Goal: Task Accomplishment & Management: Manage account settings

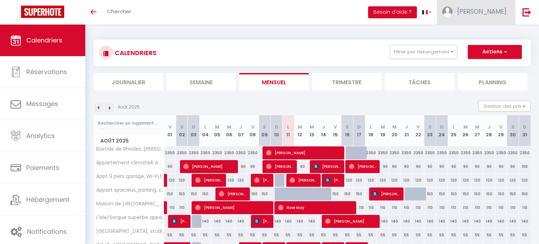
click at [466, 20] on link "[PERSON_NAME]" at bounding box center [476, 12] width 78 height 25
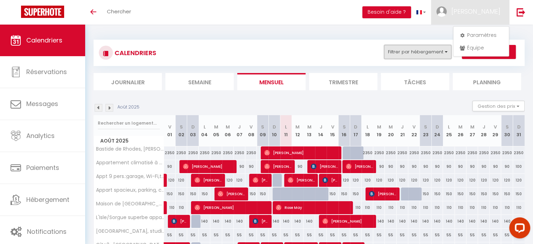
click at [418, 47] on button "Filtrer par hébergement" at bounding box center [417, 52] width 67 height 14
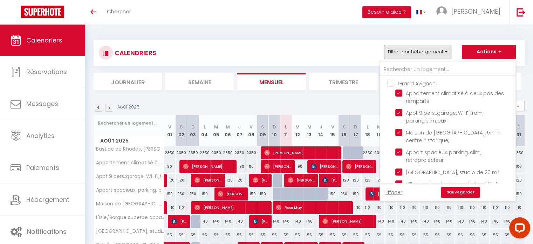
click at [393, 82] on input "Grand Avignon" at bounding box center [455, 82] width 135 height 7
checkbox input "true"
click at [393, 82] on input "Grand Avignon" at bounding box center [455, 82] width 135 height 7
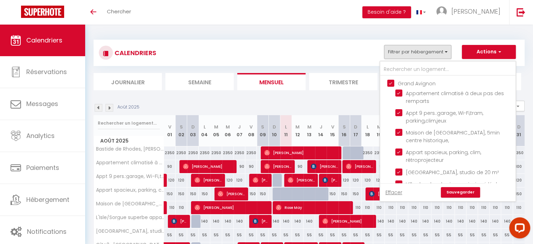
checkbox input "false"
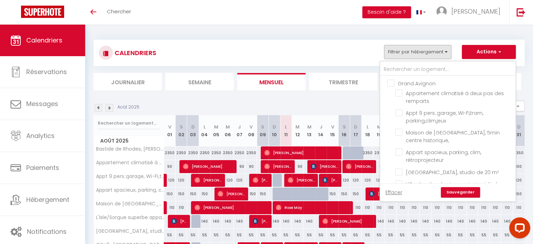
checkbox input "false"
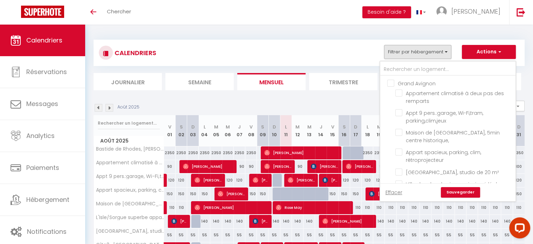
checkbox input "false"
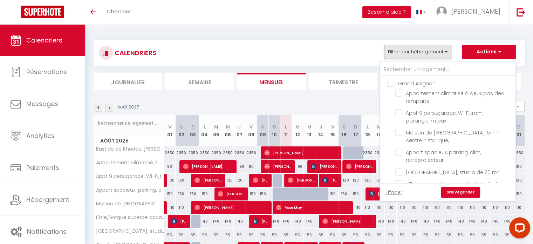
checkbox input "false"
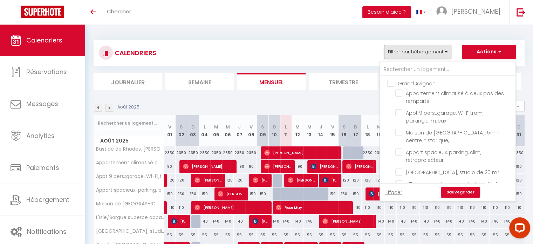
checkbox input "false"
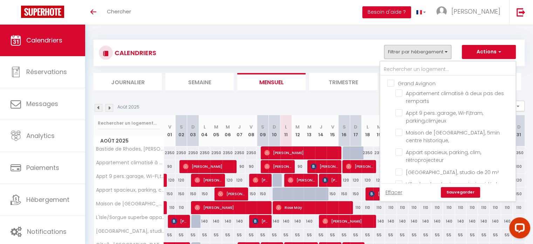
checkbox input "false"
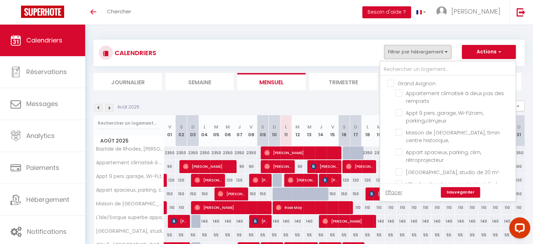
checkbox input "false"
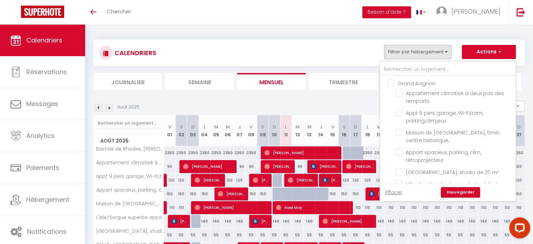
checkbox input "false"
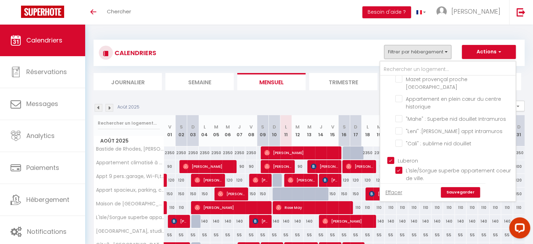
scroll to position [561, 0]
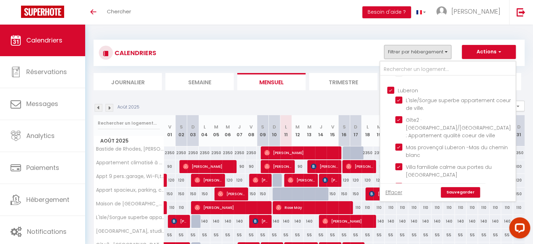
click at [394, 93] on input "Luberon" at bounding box center [455, 89] width 135 height 7
checkbox input "false"
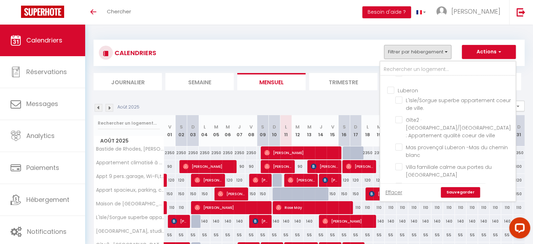
checkbox input "false"
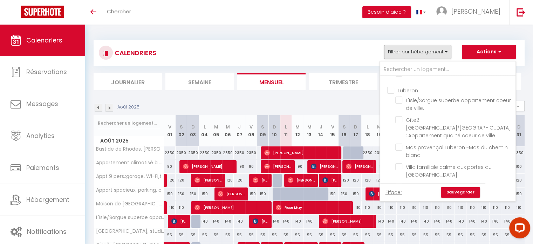
checkbox input "false"
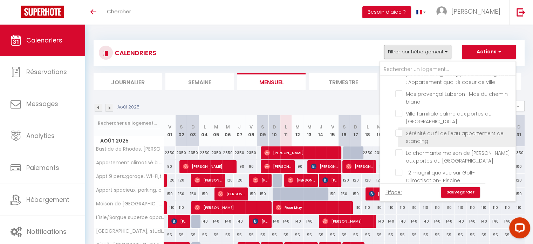
scroll to position [631, 0]
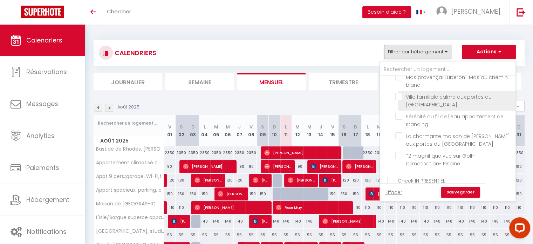
click at [405, 100] on input "Villa familiale calme aux portes du [GEOGRAPHIC_DATA]" at bounding box center [455, 96] width 118 height 7
checkbox input "true"
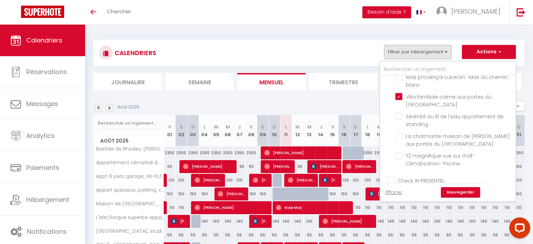
click at [455, 192] on link "Sauvegarder" at bounding box center [460, 192] width 39 height 11
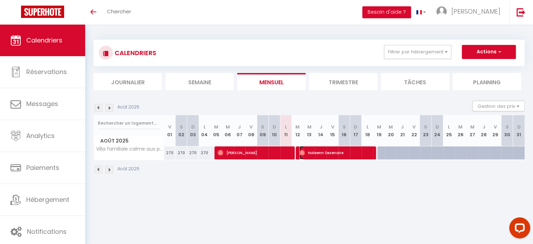
click at [322, 155] on span "Nolwenn Dezenaire" at bounding box center [336, 152] width 73 height 13
select select "OK"
select select "0"
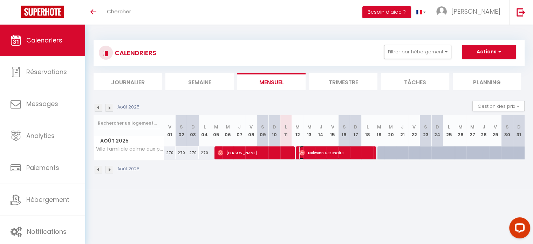
select select "1"
select select
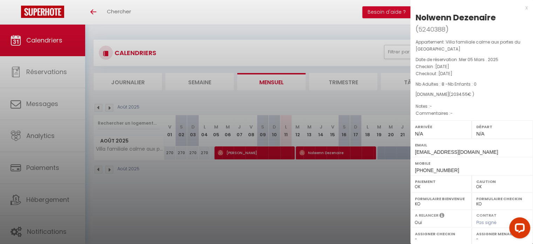
click at [521, 7] on div "x" at bounding box center [469, 8] width 117 height 8
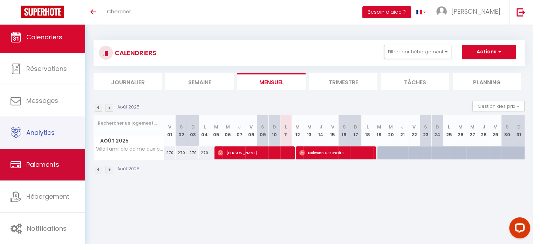
scroll to position [2, 0]
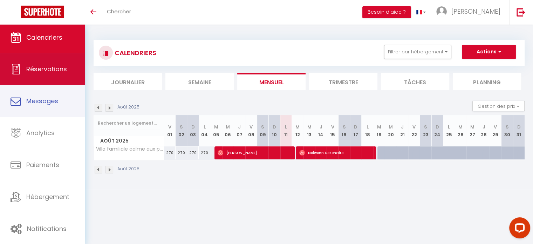
click at [56, 82] on link "Réservations" at bounding box center [42, 69] width 85 height 32
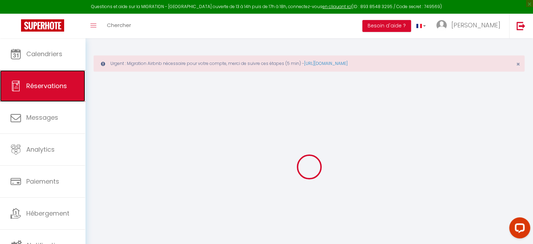
click at [58, 73] on link "Réservations" at bounding box center [42, 86] width 85 height 32
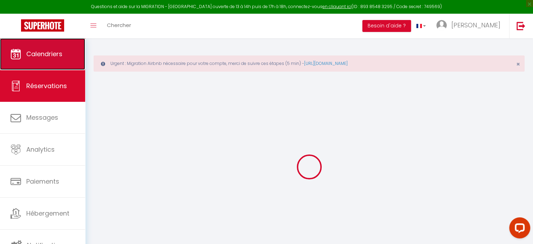
click at [55, 54] on span "Calendriers" at bounding box center [44, 53] width 36 height 9
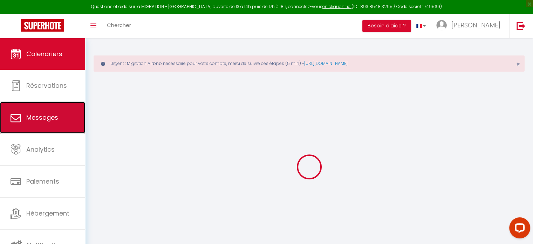
click at [43, 106] on link "Messages" at bounding box center [42, 118] width 85 height 32
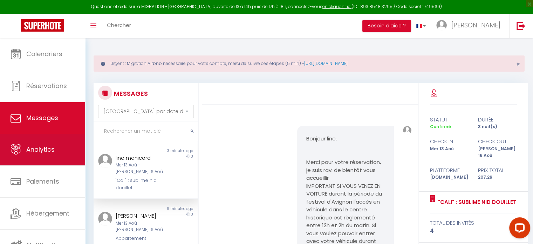
scroll to position [713, 0]
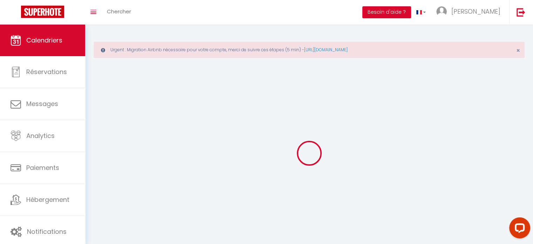
click at [48, 142] on link "Analytics" at bounding box center [42, 136] width 85 height 32
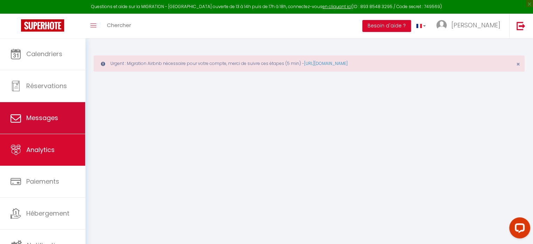
select select "2025"
select select "8"
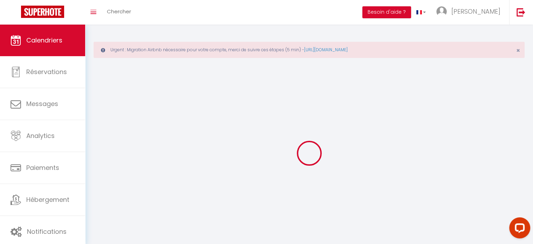
click at [48, 213] on link "Hébergement" at bounding box center [42, 200] width 85 height 32
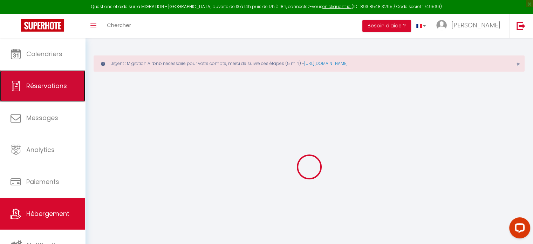
click at [51, 87] on span "Réservations" at bounding box center [46, 85] width 41 height 9
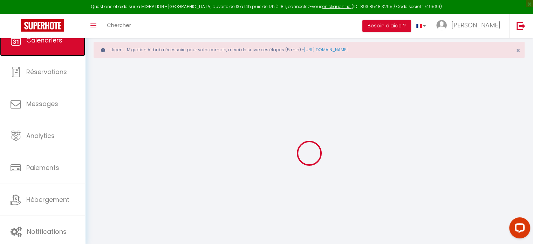
click at [47, 56] on link "Calendriers" at bounding box center [42, 41] width 85 height 32
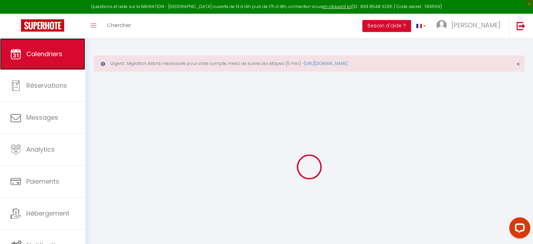
click at [43, 56] on span "Calendriers" at bounding box center [44, 53] width 36 height 9
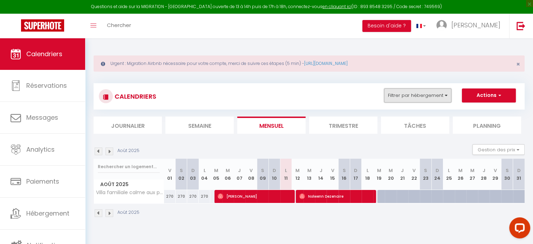
click at [415, 95] on button "Filtrer par hébergement" at bounding box center [417, 95] width 67 height 14
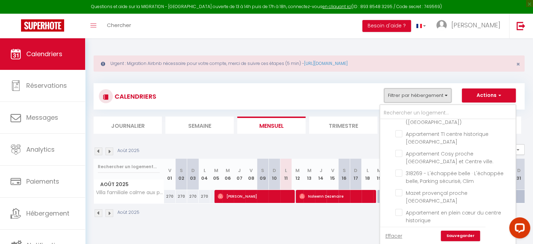
scroll to position [631, 0]
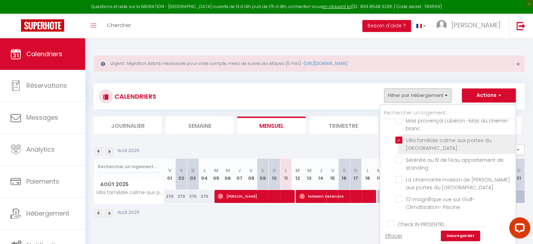
click at [397, 143] on input "Villa familiale calme aux portes du [GEOGRAPHIC_DATA]" at bounding box center [455, 139] width 118 height 7
checkbox input "false"
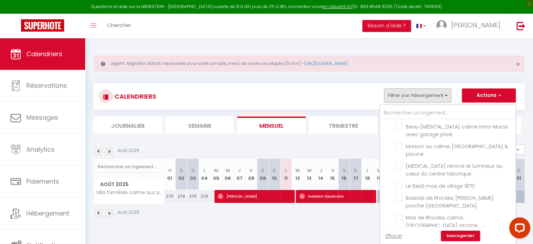
scroll to position [105, 0]
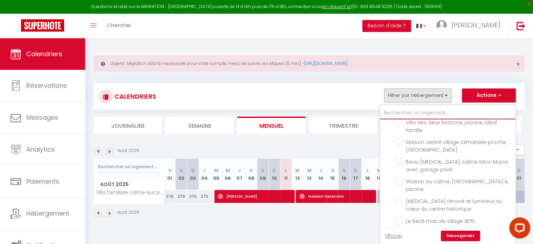
click at [412, 113] on input "text" at bounding box center [448, 113] width 135 height 13
type input "d"
checkbox input "false"
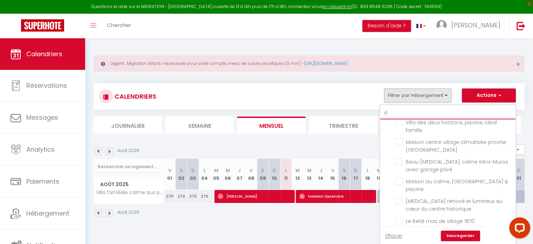
checkbox input "false"
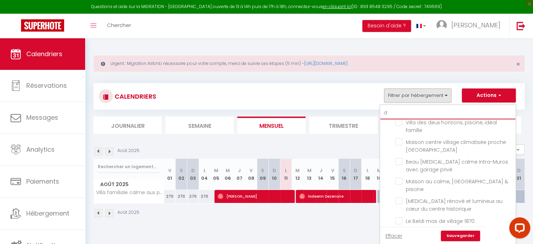
checkbox input "false"
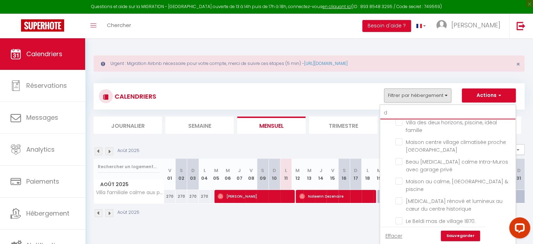
checkbox input "false"
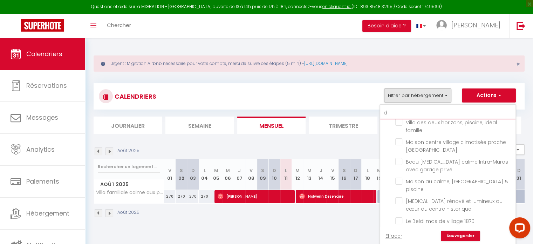
checkbox input "false"
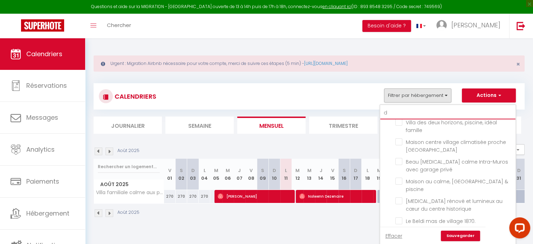
checkbox input "false"
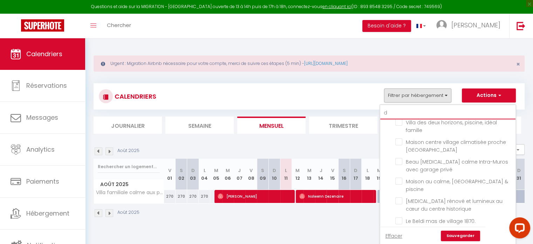
checkbox input "false"
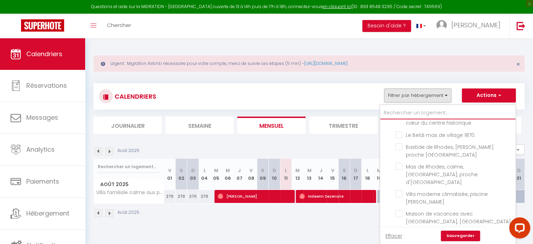
checkbox input "false"
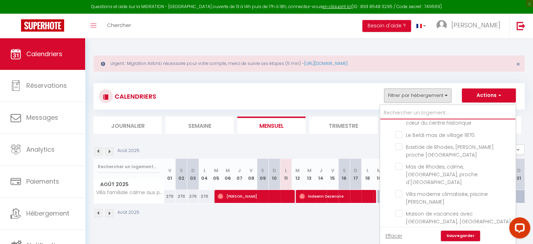
checkbox input "false"
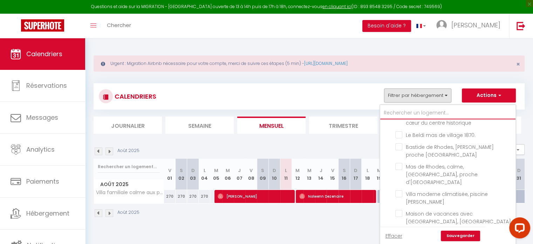
checkbox input "false"
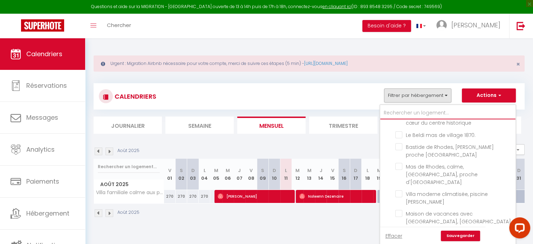
checkbox input "false"
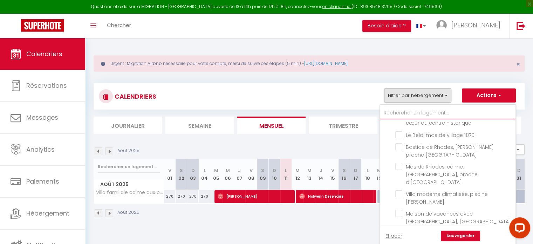
checkbox input "false"
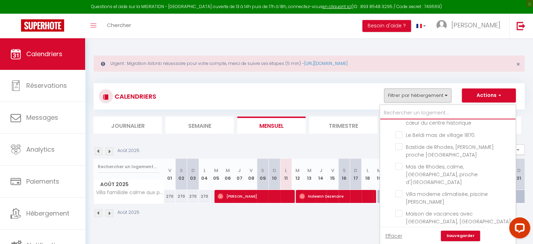
checkbox input "false"
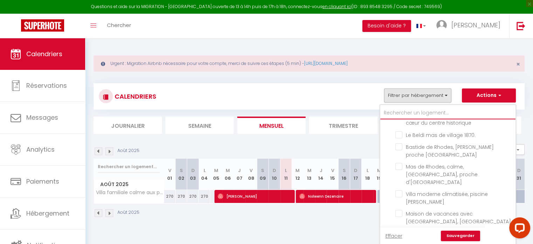
checkbox input "false"
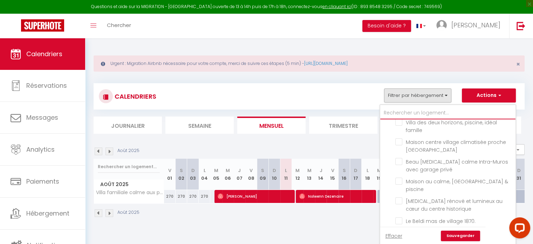
type input "h"
checkbox input "false"
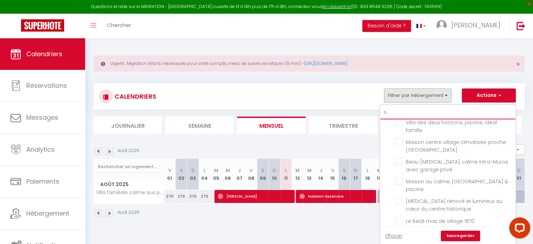
checkbox input "false"
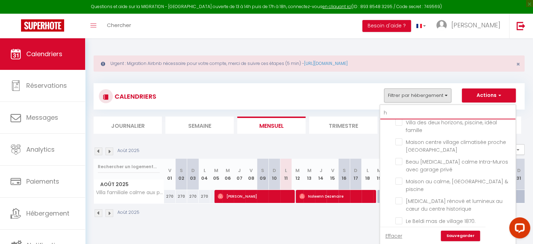
checkbox input "false"
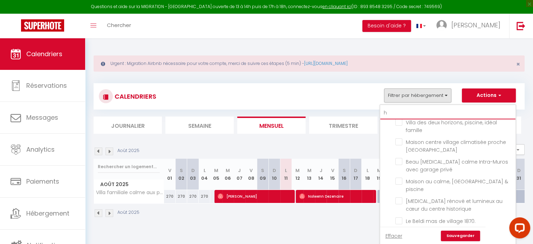
checkbox input "false"
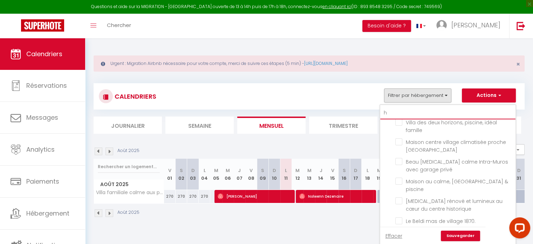
checkbox input "false"
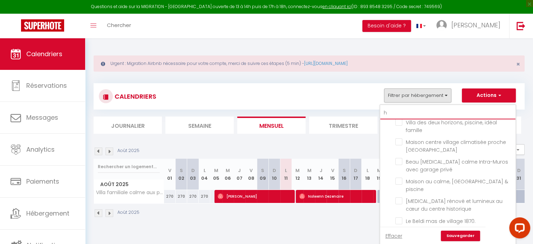
checkbox input "false"
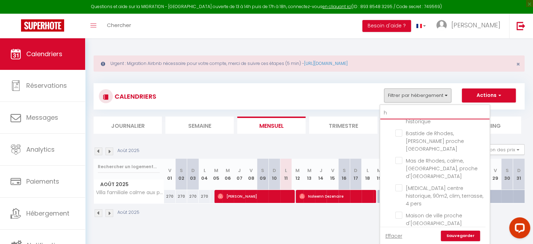
type input "ho"
checkbox input "false"
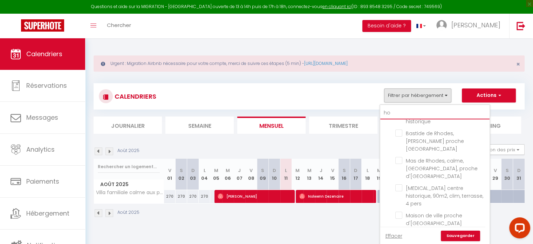
checkbox input "false"
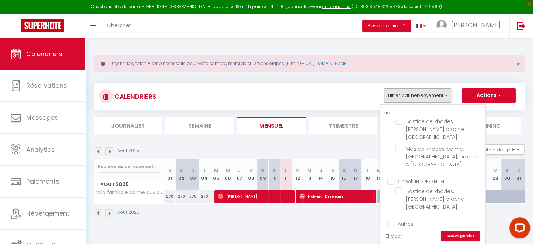
type input "hor"
checkbox input "false"
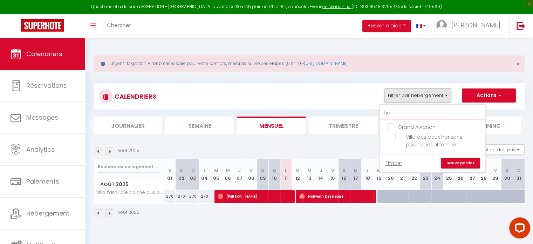
type input "hori"
checkbox input "false"
type input "hori"
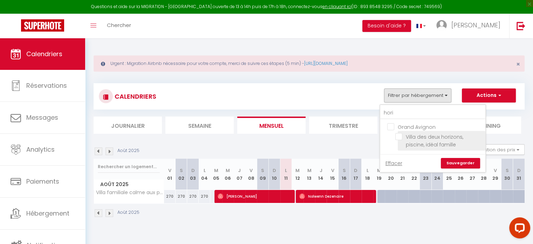
click at [402, 133] on input "Villa des deux horizons, piscine, idéal famille" at bounding box center [440, 136] width 88 height 7
checkbox input "true"
click at [454, 161] on link "Sauvegarder" at bounding box center [460, 163] width 39 height 11
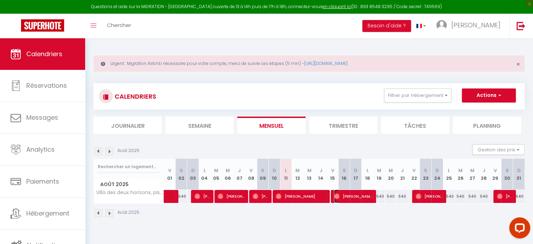
click at [353, 196] on span "[PERSON_NAME]" at bounding box center [353, 195] width 39 height 13
select select "OK"
select select "0"
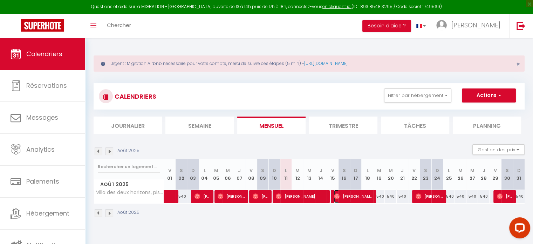
select select "1"
select select
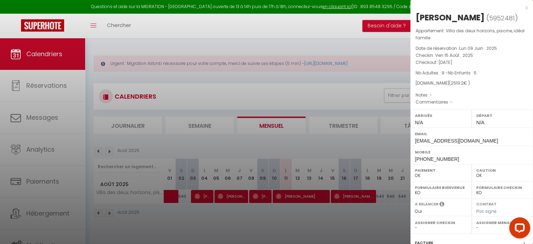
click at [522, 7] on div "x" at bounding box center [469, 8] width 117 height 8
